Goal: Information Seeking & Learning: Find specific fact

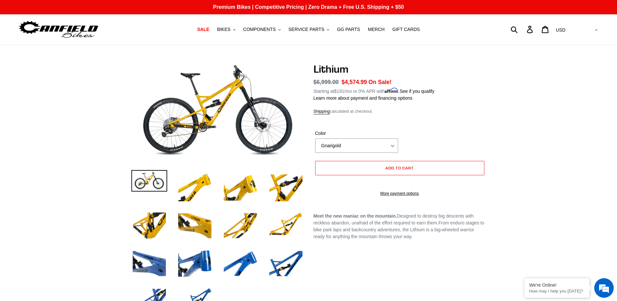
select select "highest-rating"
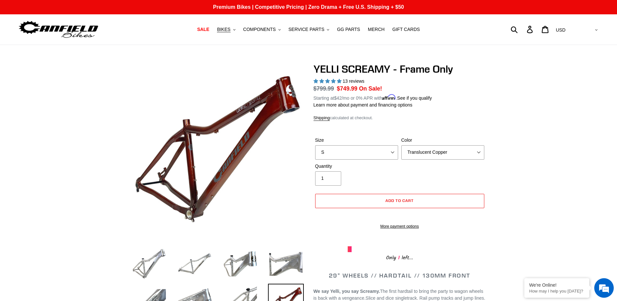
select select "highest-rating"
click at [314, 29] on span "SERVICE PARTS" at bounding box center [307, 30] width 36 height 6
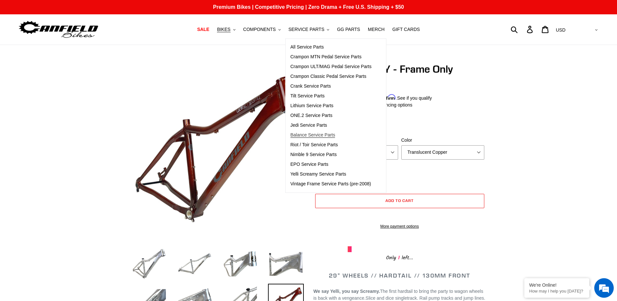
click at [326, 137] on span "Balance Service Parts" at bounding box center [313, 135] width 45 height 6
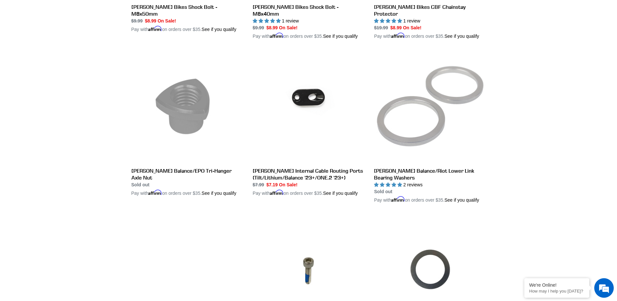
scroll to position [1097, 0]
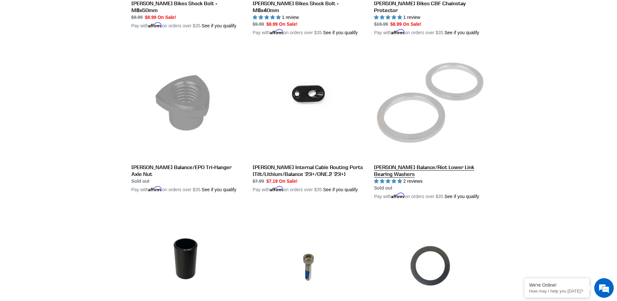
click at [439, 107] on link "Canfield Balance/Riot Lower Link Bearing Washers" at bounding box center [430, 124] width 112 height 152
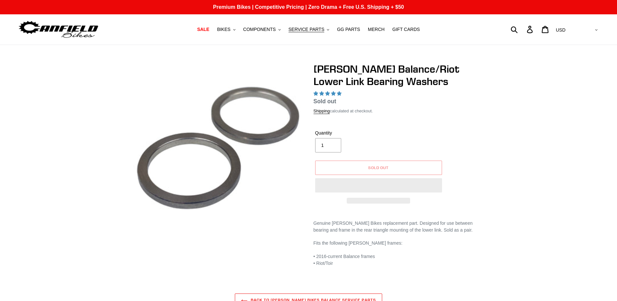
select select "highest-rating"
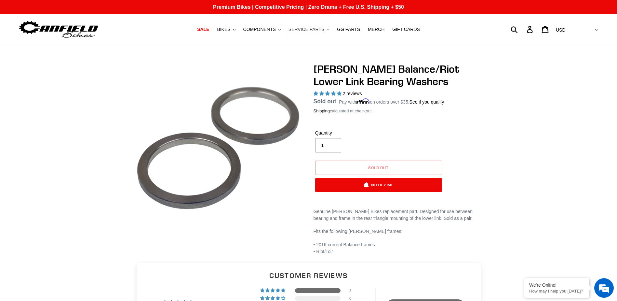
click at [315, 30] on span "SERVICE PARTS" at bounding box center [307, 30] width 36 height 6
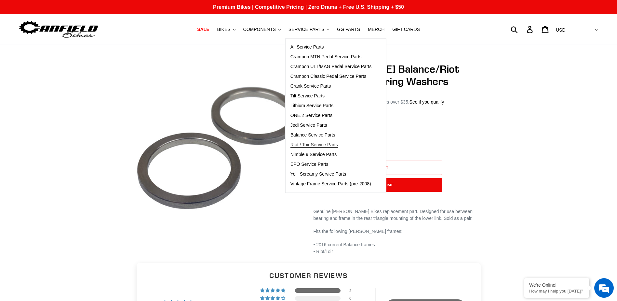
click at [321, 146] on span "Riot / Toir Service Parts" at bounding box center [315, 145] width 48 height 6
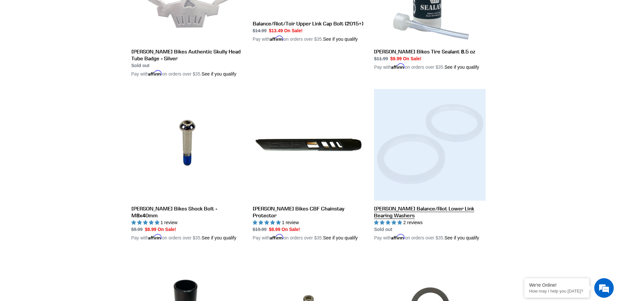
drag, startPoint x: 374, startPoint y: 207, endPoint x: 397, endPoint y: 214, distance: 24.3
click at [397, 214] on li "Canfield Balance/Riot Lower Link Bearing Washers Canfield Balance/Riot Lower Li…" at bounding box center [424, 171] width 121 height 164
drag, startPoint x: 397, startPoint y: 214, endPoint x: 404, endPoint y: 215, distance: 7.5
click at [404, 215] on link "Canfield Balance/Riot Lower Link Bearing Washers" at bounding box center [430, 165] width 112 height 152
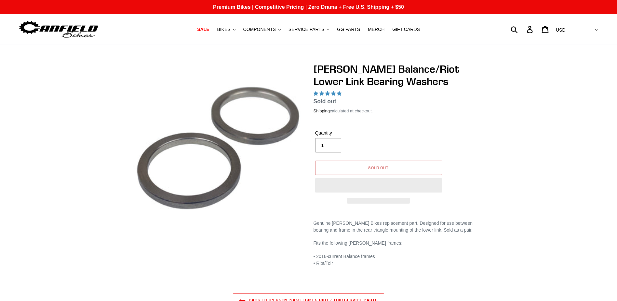
click at [437, 174] on button "Sold out" at bounding box center [378, 167] width 127 height 14
select select "highest-rating"
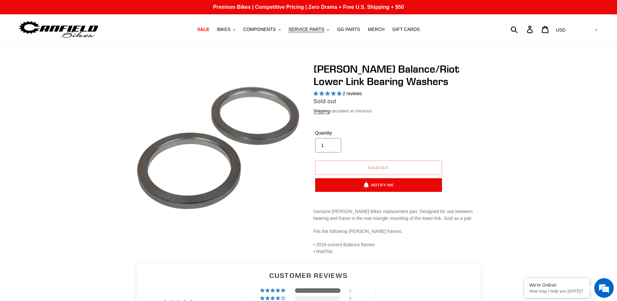
click at [486, 149] on div "Canfield Balance/Riot Lower Link Bearing Washers 2 reviews Regular price Sold o…" at bounding box center [309, 159] width 390 height 192
drag, startPoint x: 321, startPoint y: 59, endPoint x: 321, endPoint y: 63, distance: 3.6
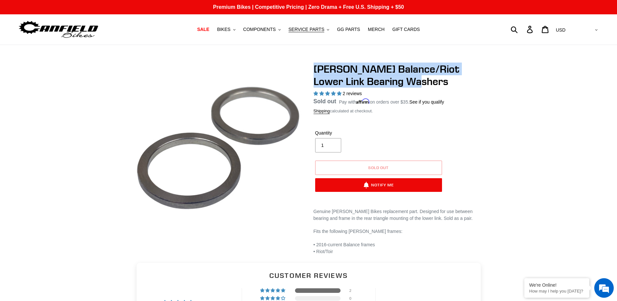
drag, startPoint x: 309, startPoint y: 65, endPoint x: 398, endPoint y: 85, distance: 91.2
click at [398, 85] on div "Canfield Balance/Riot Lower Link Bearing Washers 2 reviews Regular price Sold o…" at bounding box center [395, 159] width 182 height 192
copy h1 "Canfield Balance/Riot Lower Link Bearing Washers"
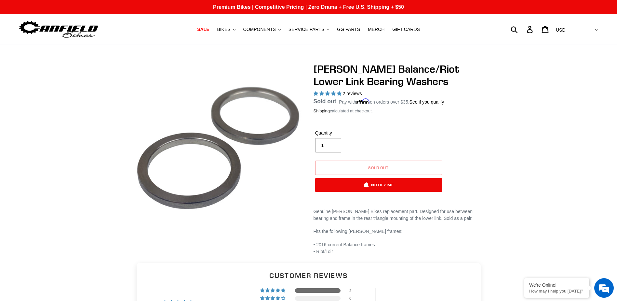
click at [93, 137] on div "Canfield Balance/Riot Lower Link Bearing Washers 2 reviews Regular price Sold o…" at bounding box center [308, 159] width 617 height 192
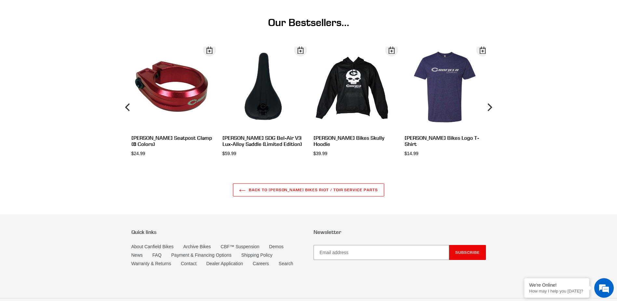
scroll to position [539, 0]
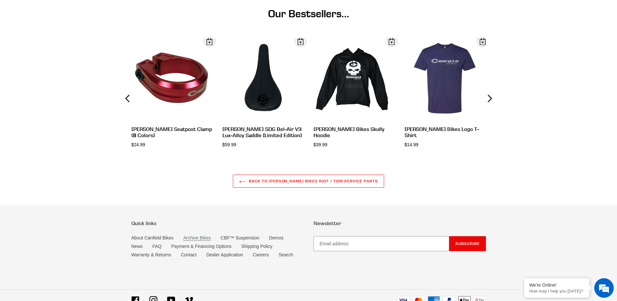
click at [205, 237] on link "Archive Bikes" at bounding box center [197, 238] width 28 height 6
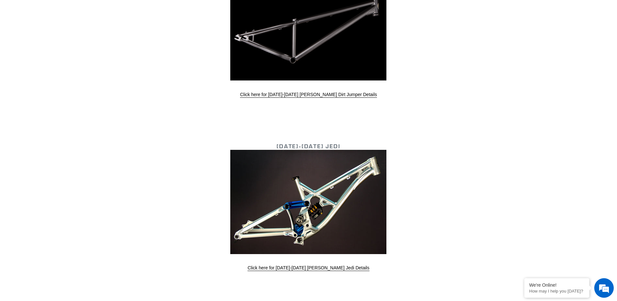
scroll to position [2083, 0]
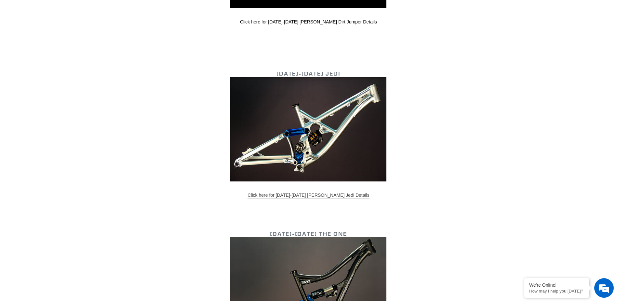
click at [308, 194] on link "Click here for 2011-2013 Canfield Jedi Details" at bounding box center [309, 195] width 122 height 6
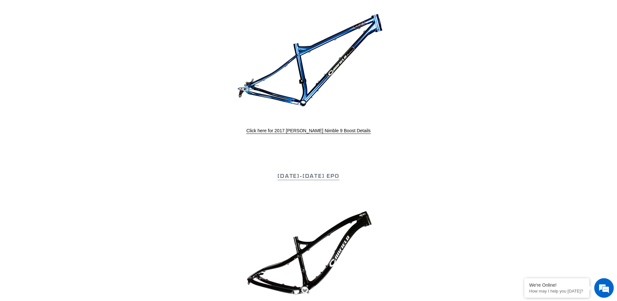
scroll to position [618, 0]
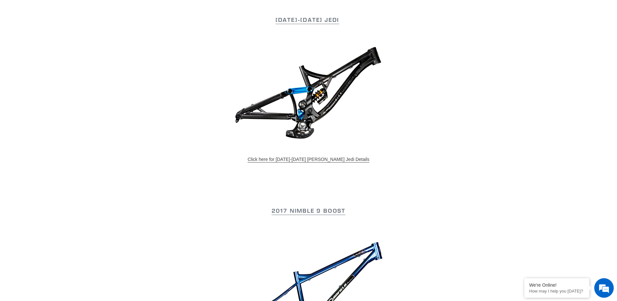
click at [311, 157] on link "Click here for 2015-2017 Canfield Jedi Details" at bounding box center [309, 160] width 122 height 6
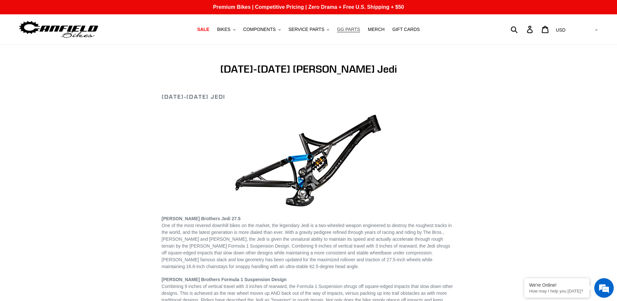
click at [350, 30] on span "GG PARTS" at bounding box center [348, 30] width 23 height 6
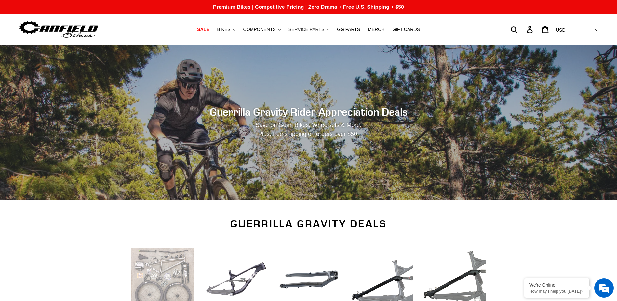
click at [302, 30] on span "SERVICE PARTS" at bounding box center [307, 30] width 36 height 6
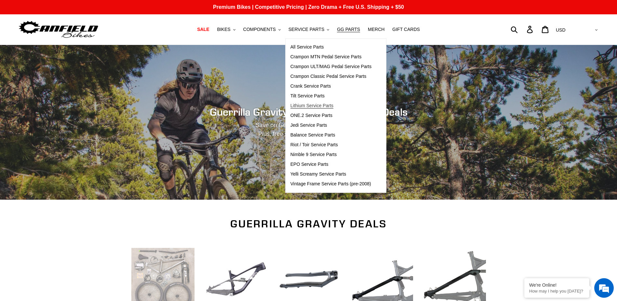
click at [322, 107] on span "Lithium Service Parts" at bounding box center [312, 106] width 43 height 6
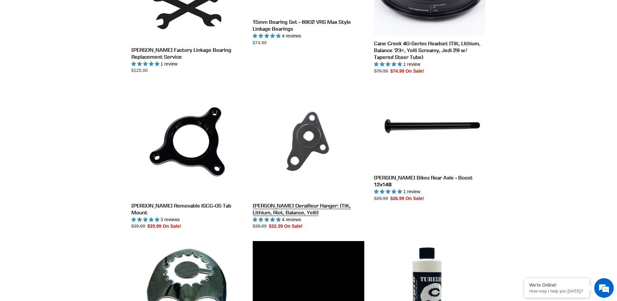
scroll to position [260, 0]
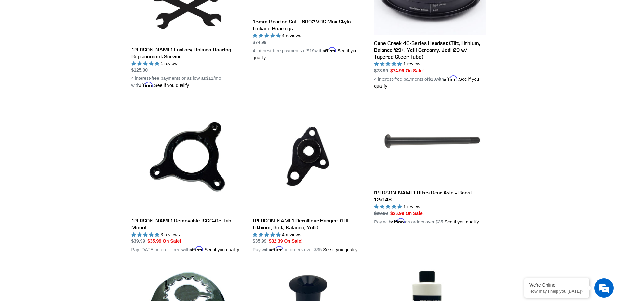
click at [415, 138] on link "[PERSON_NAME] Bikes Rear Axle - Boost 12x148" at bounding box center [430, 163] width 112 height 124
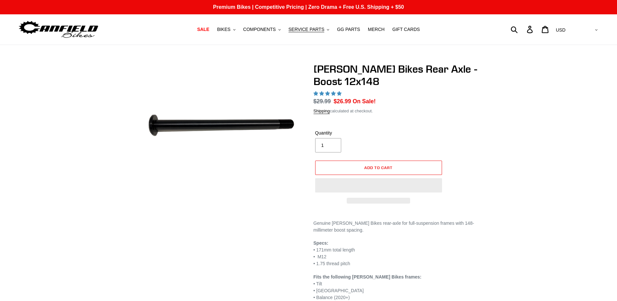
select select "highest-rating"
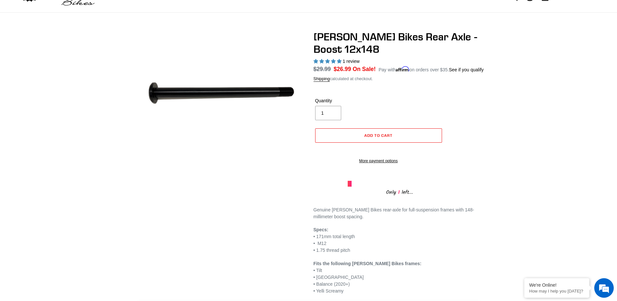
scroll to position [33, 0]
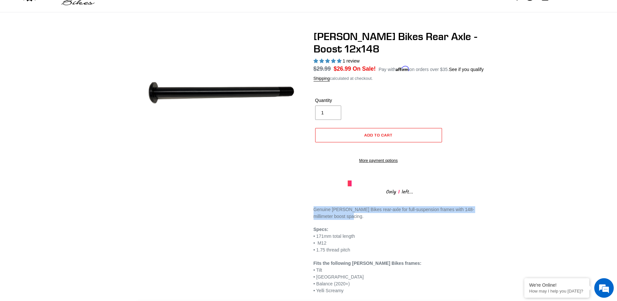
drag, startPoint x: 314, startPoint y: 216, endPoint x: 331, endPoint y: 222, distance: 17.9
click at [331, 220] on p "Genuine [PERSON_NAME] Bikes rear-axle for full-suspension frames with 148-milli…" at bounding box center [400, 213] width 172 height 14
copy p "Genuine [PERSON_NAME] Bikes rear-axle for full-suspension frames with 148-milli…"
